Goal: Check status: Check status

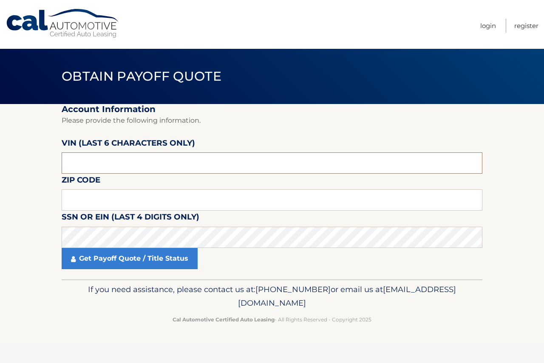
click at [131, 162] on input "text" at bounding box center [272, 162] width 420 height 21
type input "520310"
type input "07024"
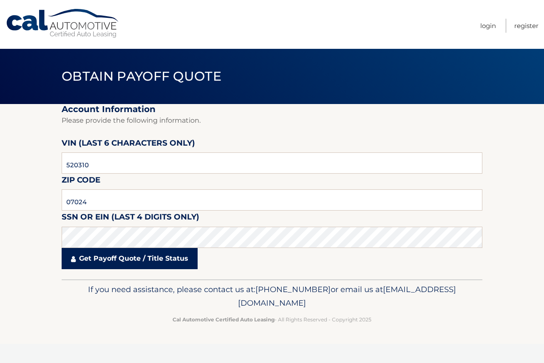
click at [124, 263] on link "Get Payoff Quote / Title Status" at bounding box center [130, 258] width 136 height 21
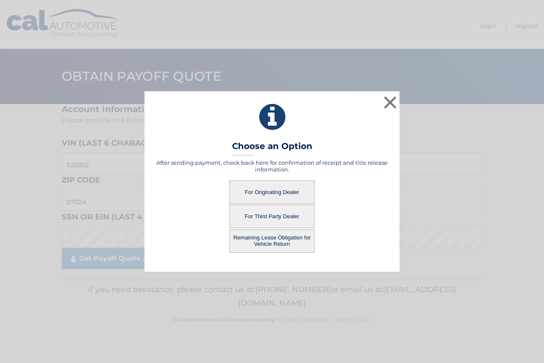
click at [260, 192] on button "For Originating Dealer" at bounding box center [271, 191] width 85 height 23
click at [278, 192] on button "For Originating Dealer" at bounding box center [271, 191] width 85 height 23
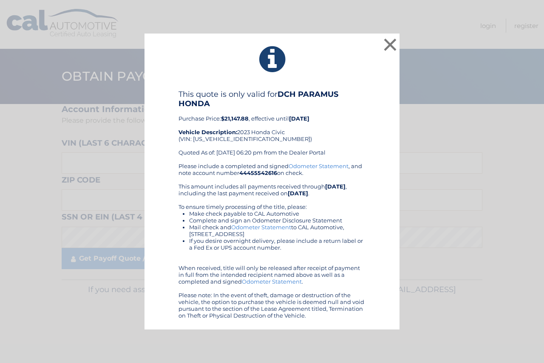
drag, startPoint x: 308, startPoint y: 169, endPoint x: 291, endPoint y: 154, distance: 22.9
click at [389, 42] on button "×" at bounding box center [389, 44] width 17 height 17
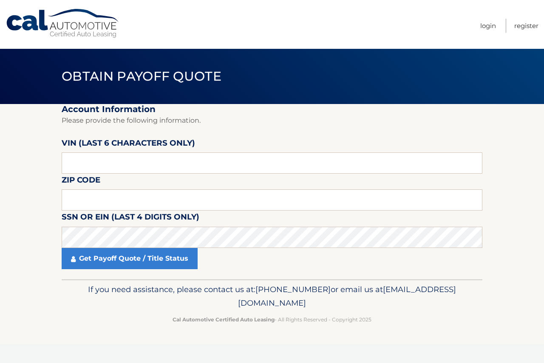
click at [502, 167] on section "Account Information Please provide the following information. [PERSON_NAME] (la…" at bounding box center [272, 191] width 544 height 175
